Goal: Check status: Check status

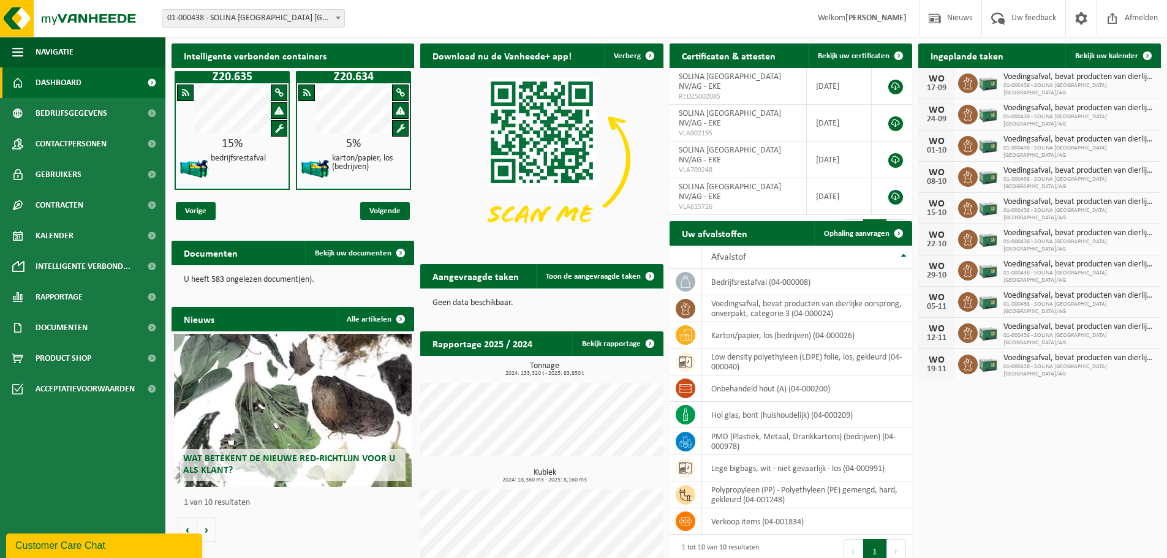
click at [336, 19] on b at bounding box center [338, 18] width 5 height 3
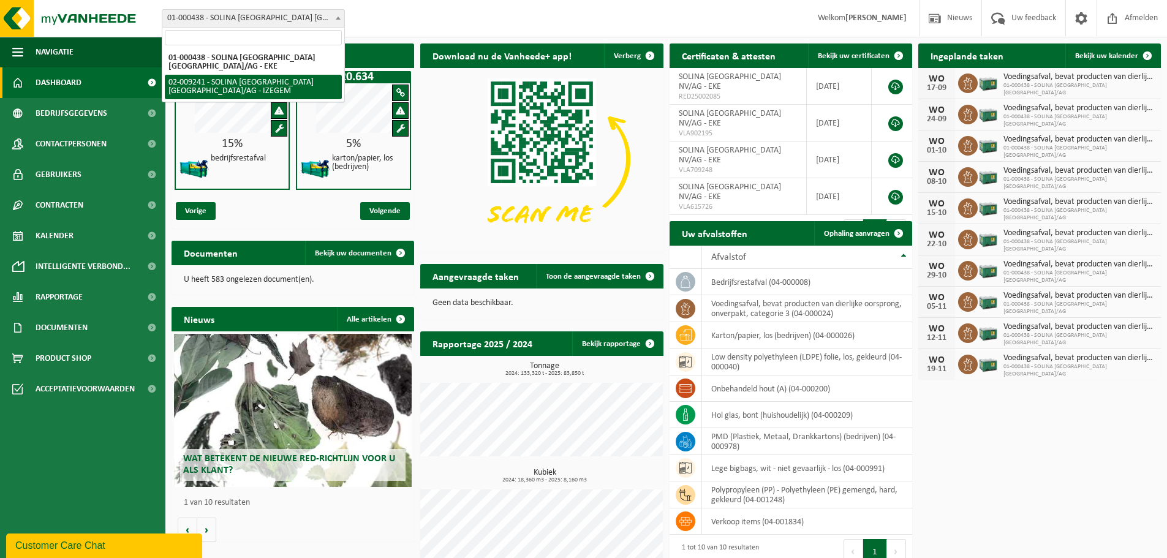
select select "13150"
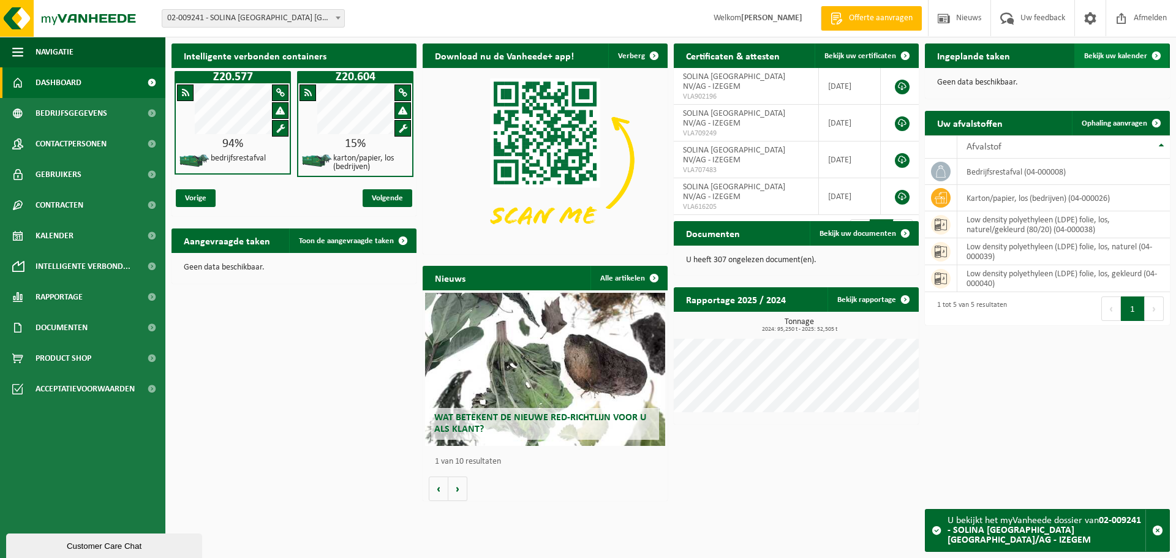
click at [1117, 59] on span "Bekijk uw kalender" at bounding box center [1115, 56] width 63 height 8
